Goal: Task Accomplishment & Management: Manage account settings

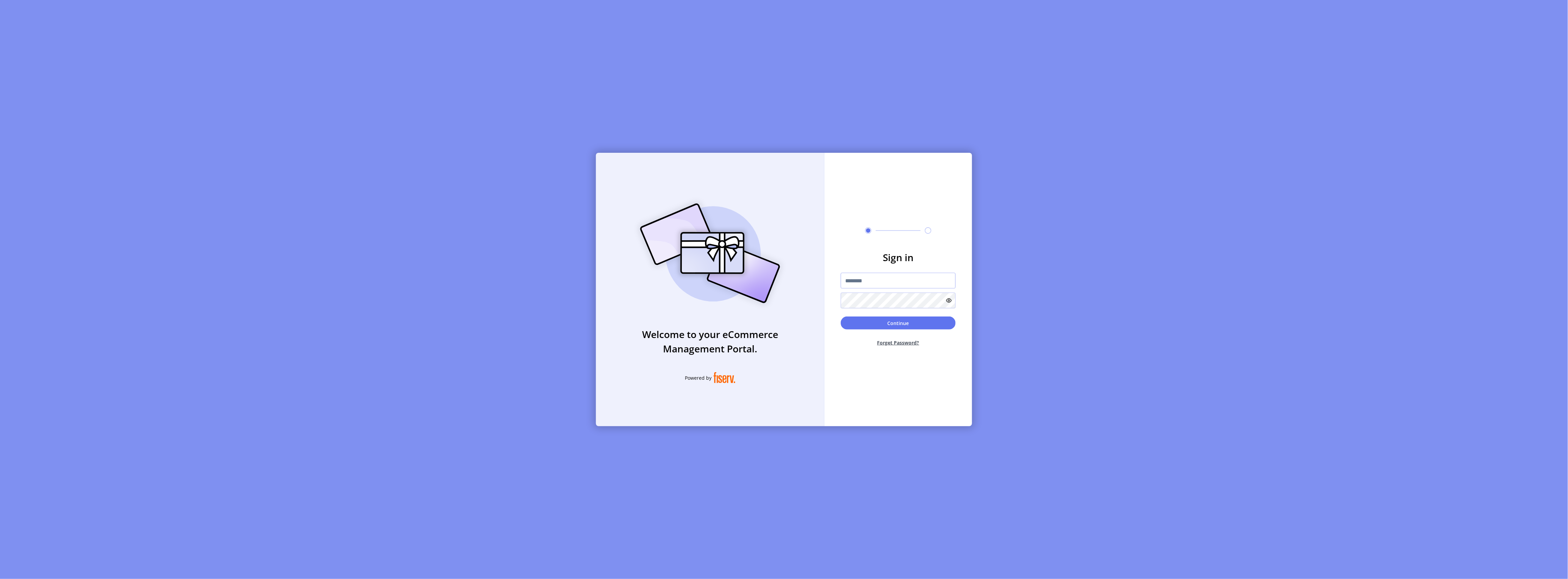
type input "**********"
click at [902, 323] on button "Continue" at bounding box center [899, 323] width 115 height 13
click at [862, 307] on input "text" at bounding box center [862, 307] width 12 height 17
type input "*"
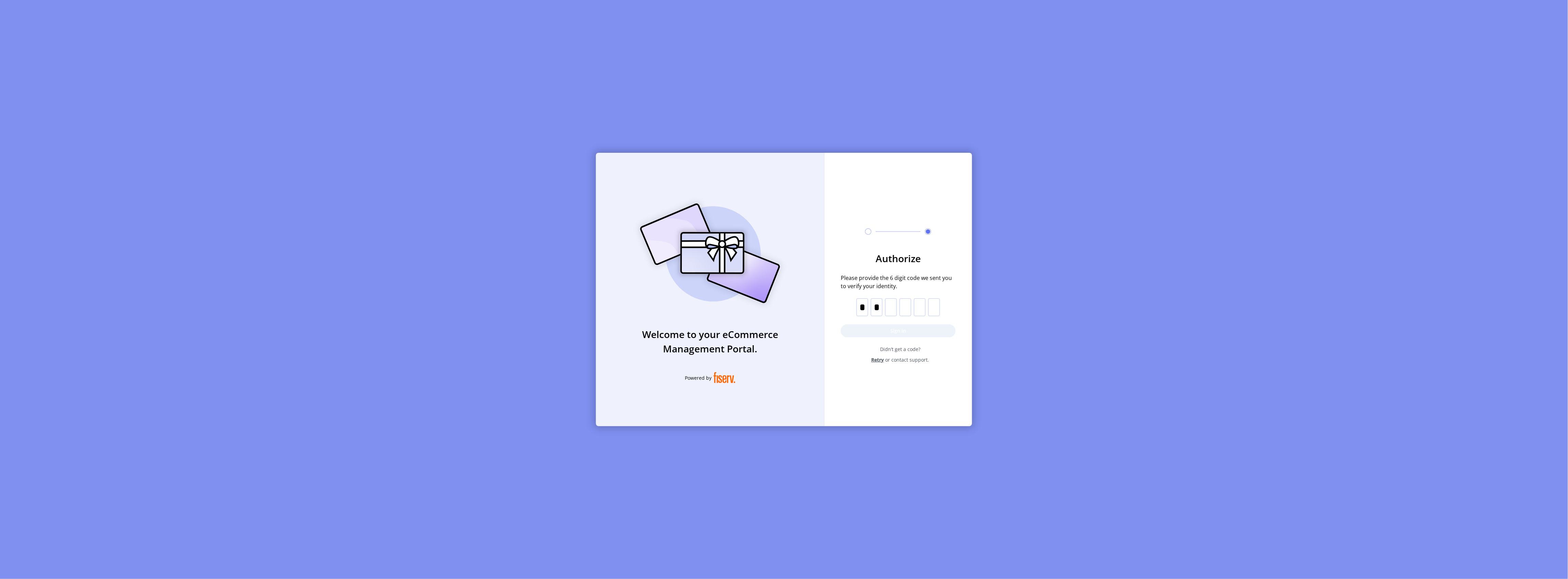
type input "*"
click at [898, 334] on button "Sign in" at bounding box center [899, 331] width 115 height 13
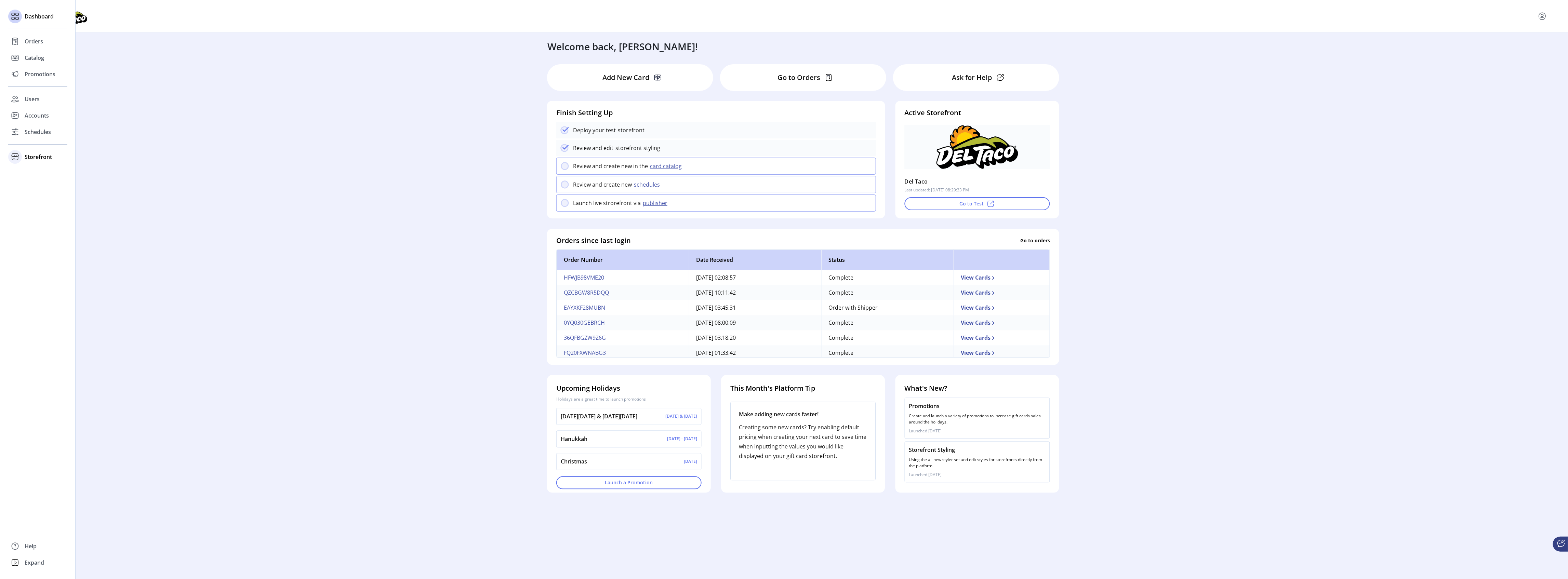
click at [39, 157] on span "Storefront" at bounding box center [39, 157] width 28 height 8
click at [43, 170] on span "Configuration" at bounding box center [42, 170] width 36 height 8
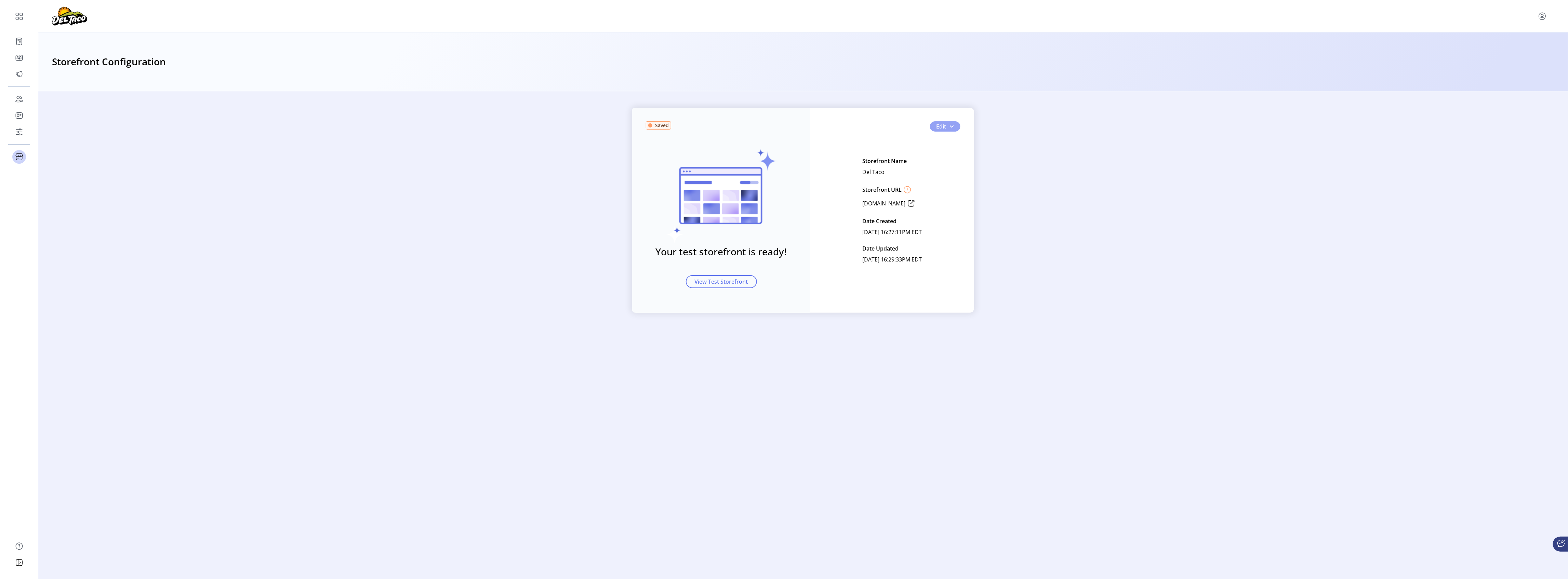
click at [953, 127] on span "button" at bounding box center [952, 127] width 6 height 6
click at [977, 162] on span "Feature Settings" at bounding box center [968, 162] width 63 height 6
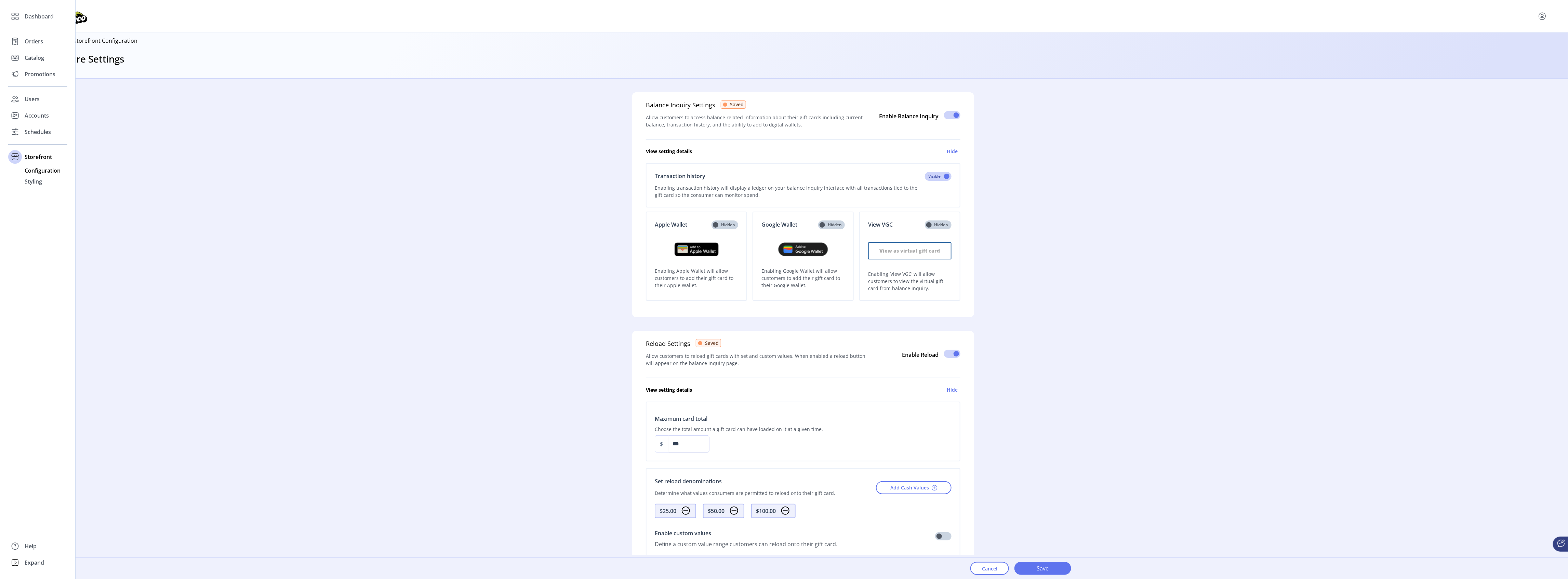
click at [52, 170] on span "Configuration" at bounding box center [42, 170] width 36 height 8
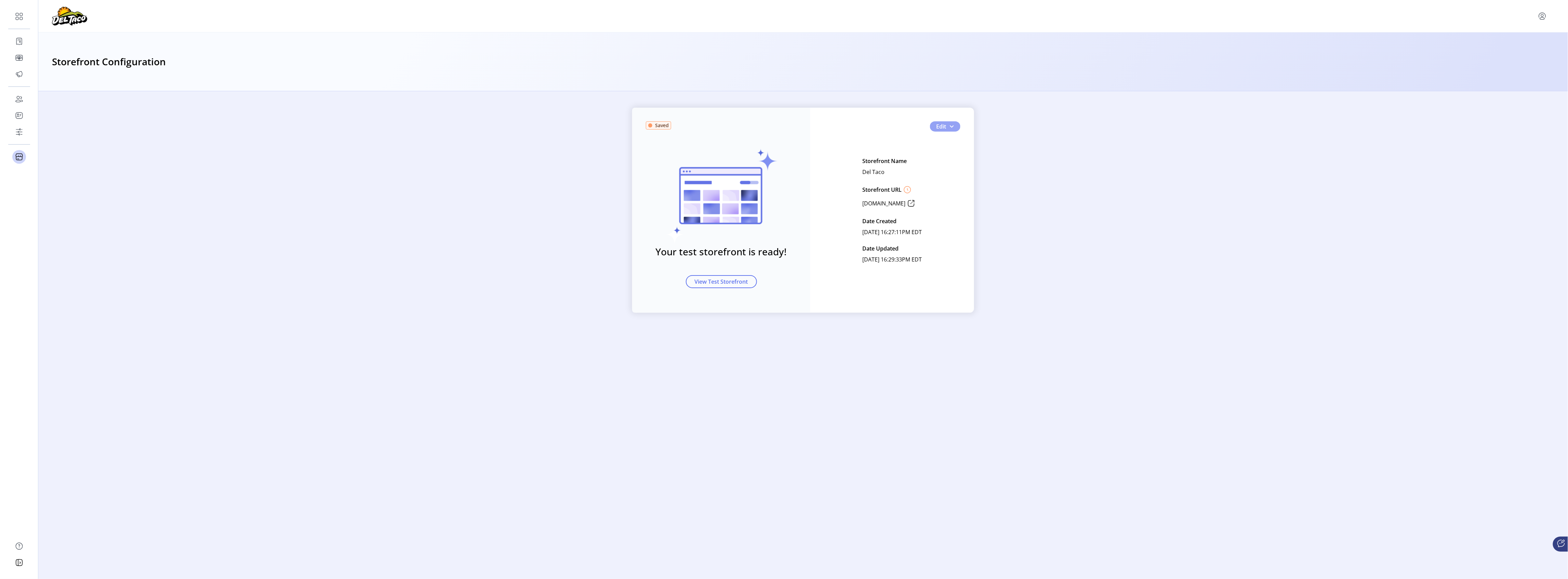
click at [952, 125] on span "button" at bounding box center [952, 127] width 6 height 6
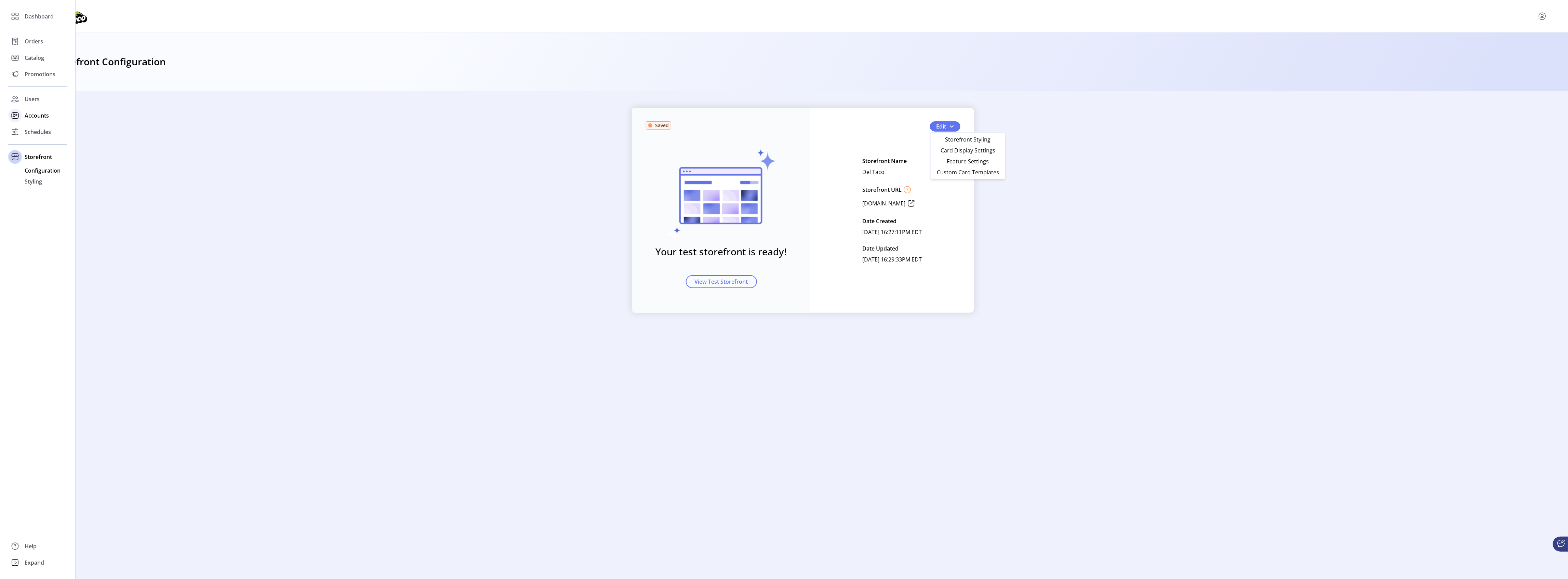
click at [43, 117] on span "Accounts" at bounding box center [36, 115] width 24 height 8
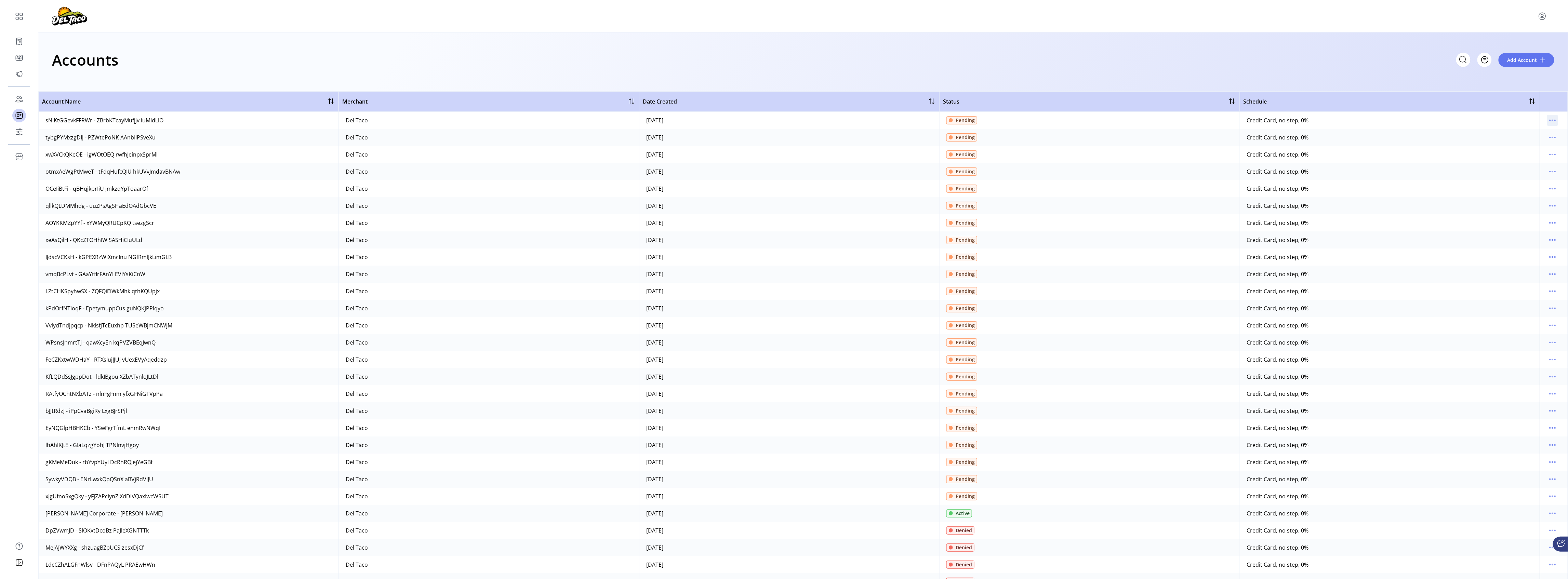
click at [1550, 120] on icon "menu" at bounding box center [1550, 120] width 1 height 1
click at [1516, 134] on span "Review" at bounding box center [1521, 134] width 57 height 6
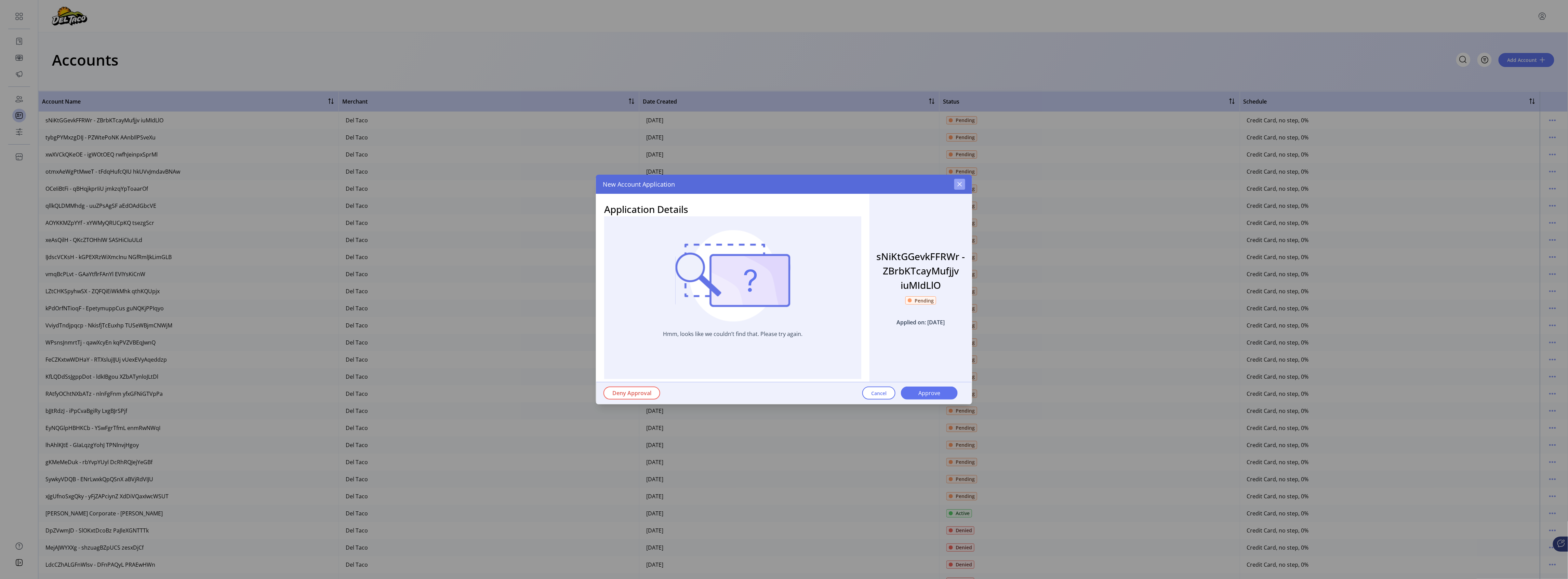
click at [960, 181] on button "button" at bounding box center [960, 184] width 11 height 11
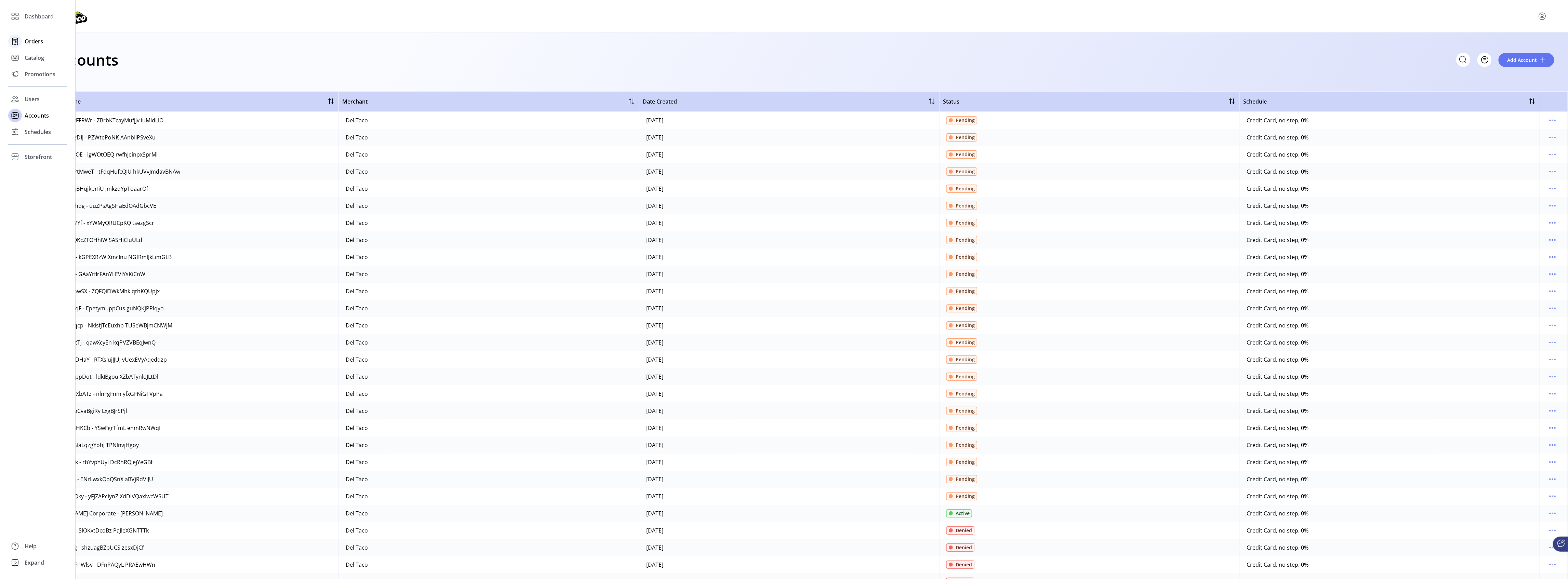
click at [32, 42] on span "Orders" at bounding box center [34, 41] width 18 height 8
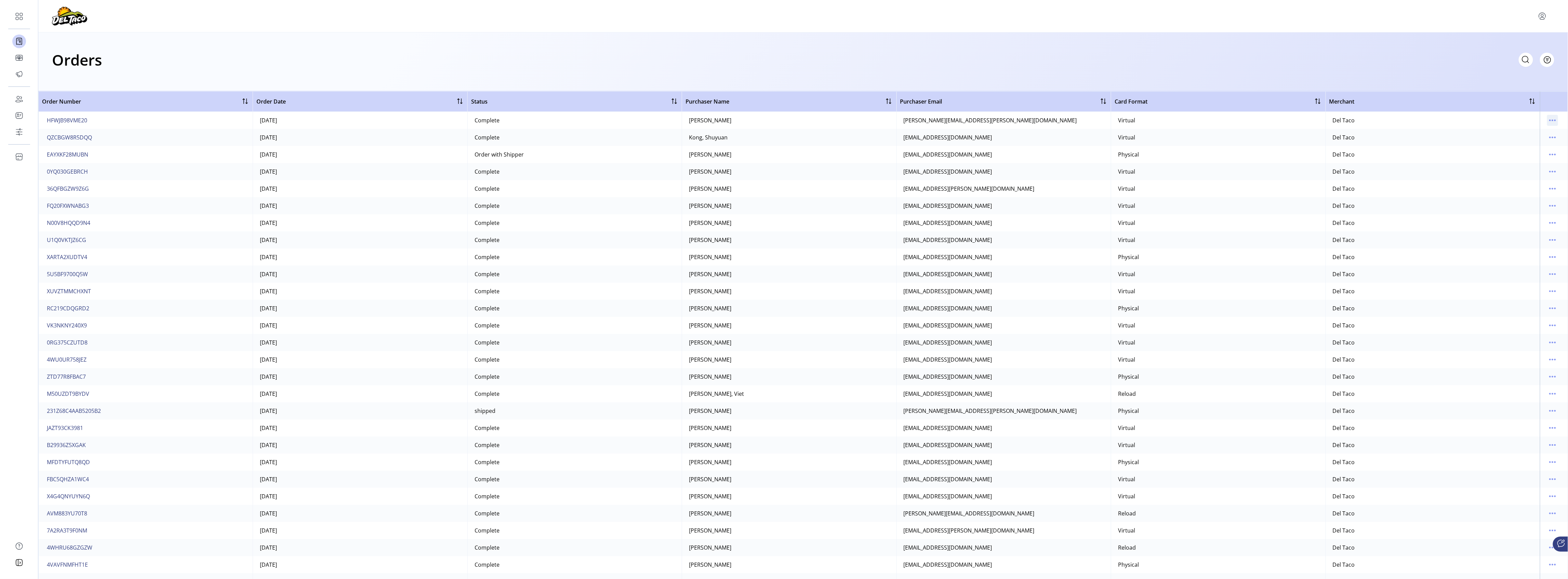
click at [1552, 119] on icon "menu" at bounding box center [1553, 120] width 11 height 11
click at [1531, 133] on span "View Details" at bounding box center [1521, 134] width 57 height 6
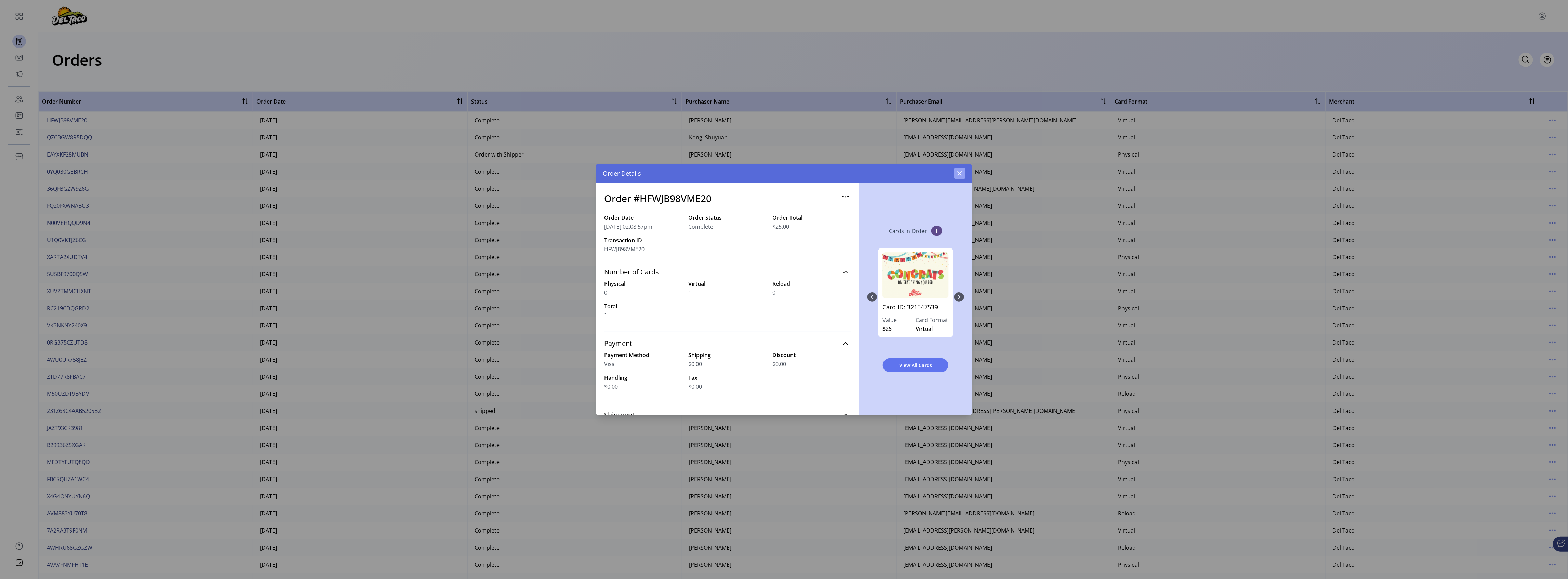
click at [961, 171] on icon "button" at bounding box center [960, 173] width 6 height 6
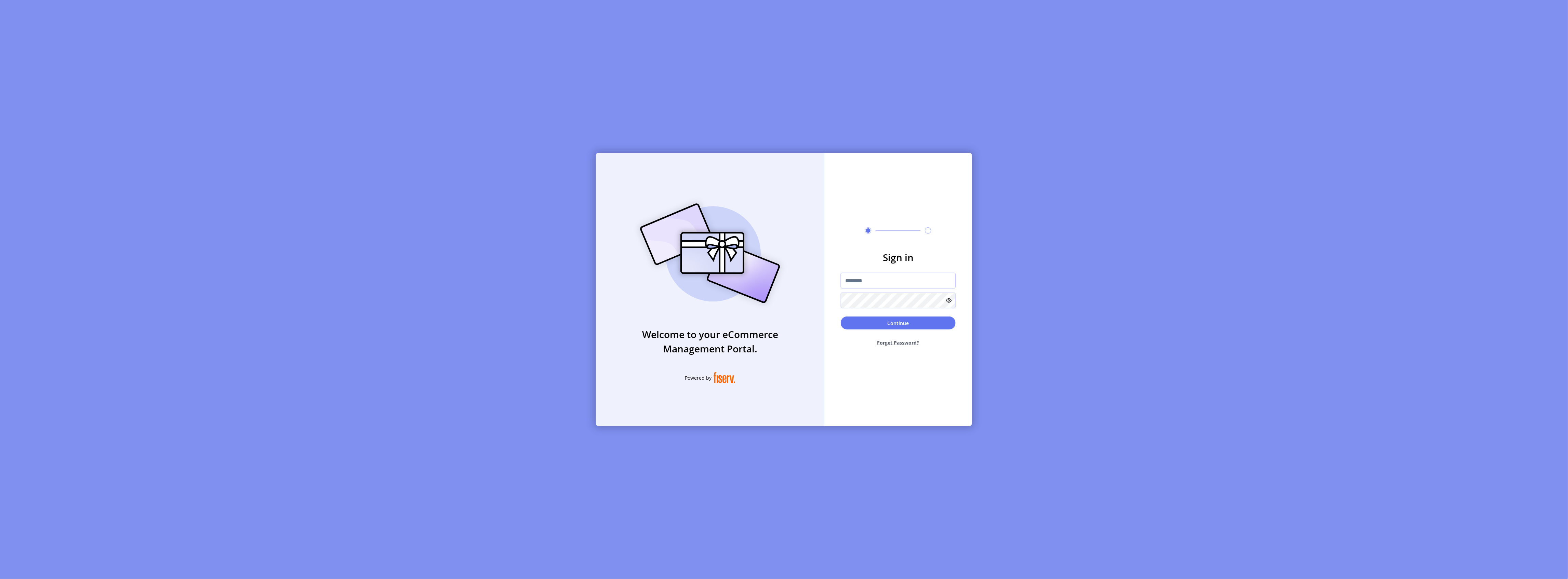
type input "**********"
